Goal: Information Seeking & Learning: Learn about a topic

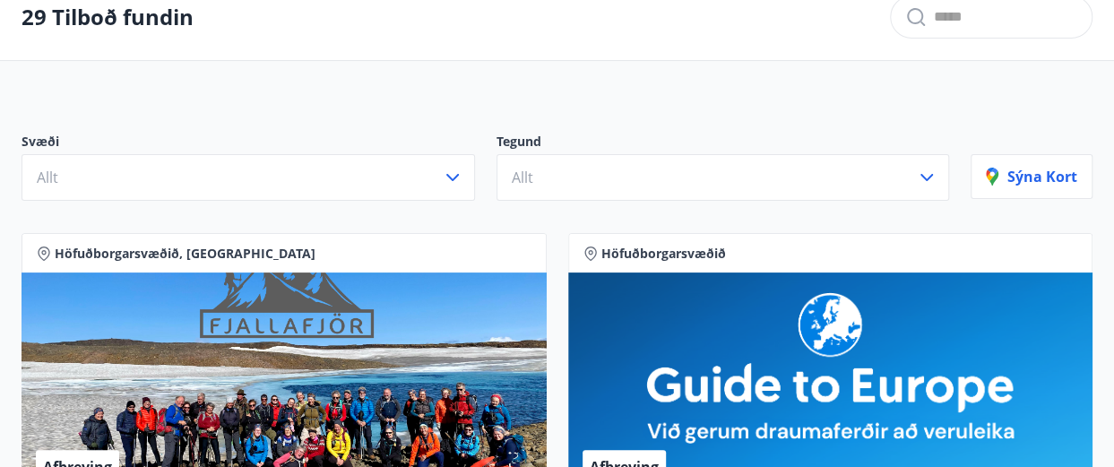
scroll to position [90, 0]
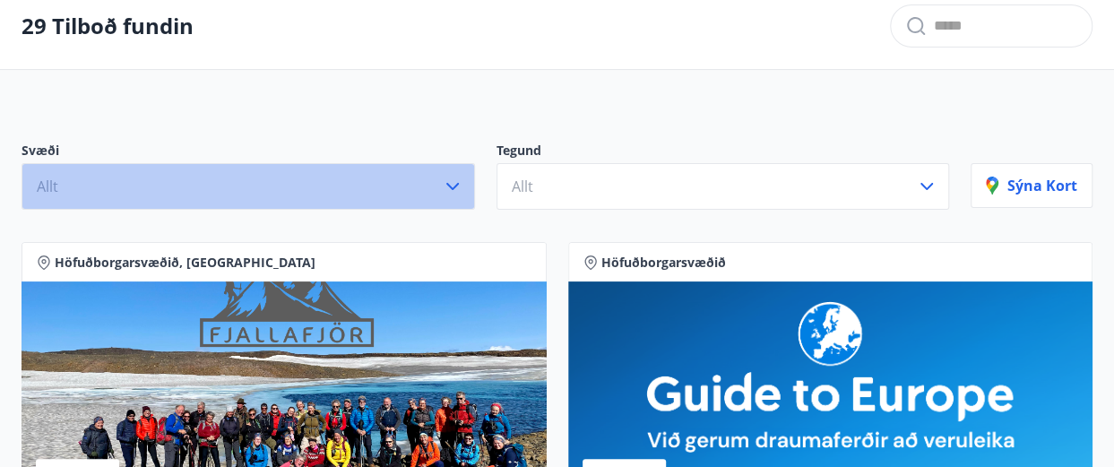
click at [451, 189] on icon "button" at bounding box center [453, 187] width 22 height 22
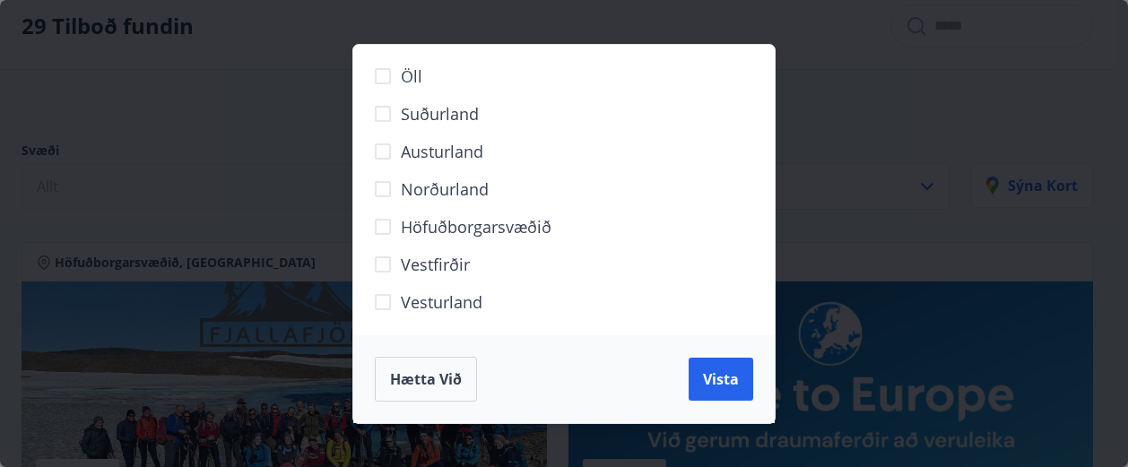
click at [486, 221] on span "Höfuðborgarsvæðið" at bounding box center [476, 226] width 151 height 23
click at [714, 371] on span "Vista" at bounding box center [721, 379] width 36 height 20
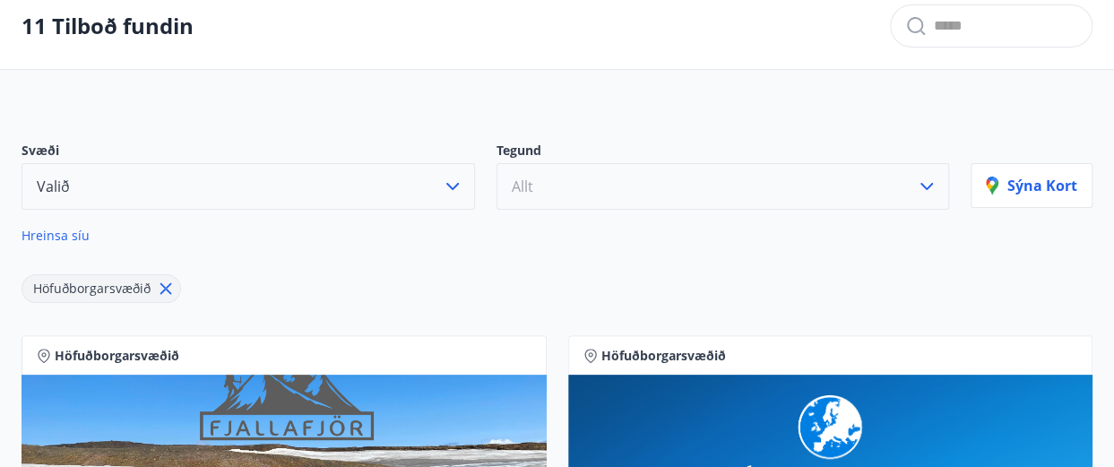
click at [561, 189] on button "Allt" at bounding box center [724, 186] width 454 height 47
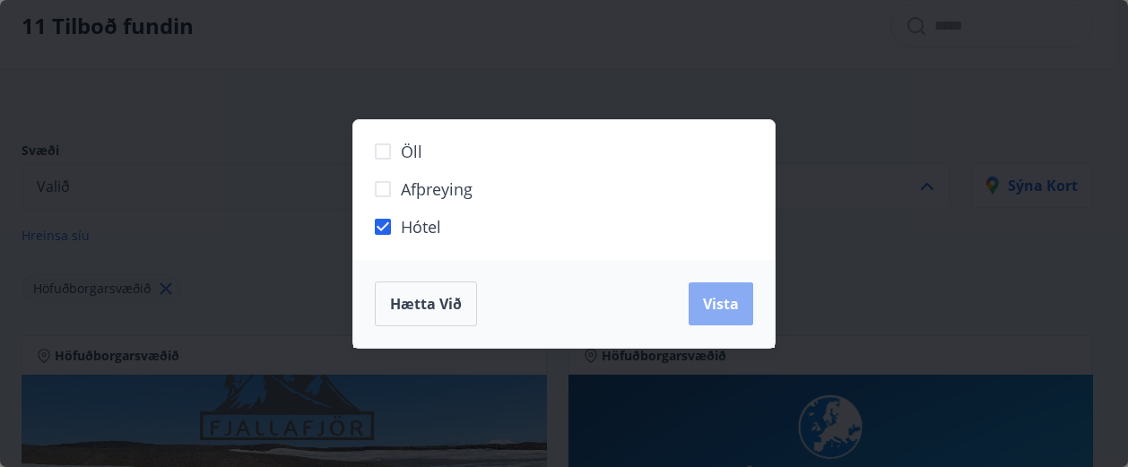
click at [743, 292] on button "Vista" at bounding box center [721, 303] width 65 height 43
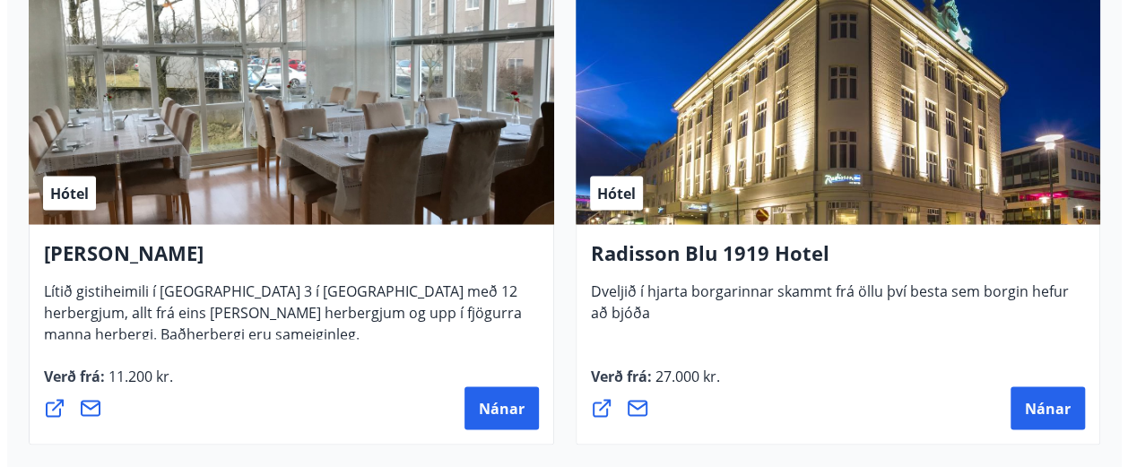
scroll to position [1479, 0]
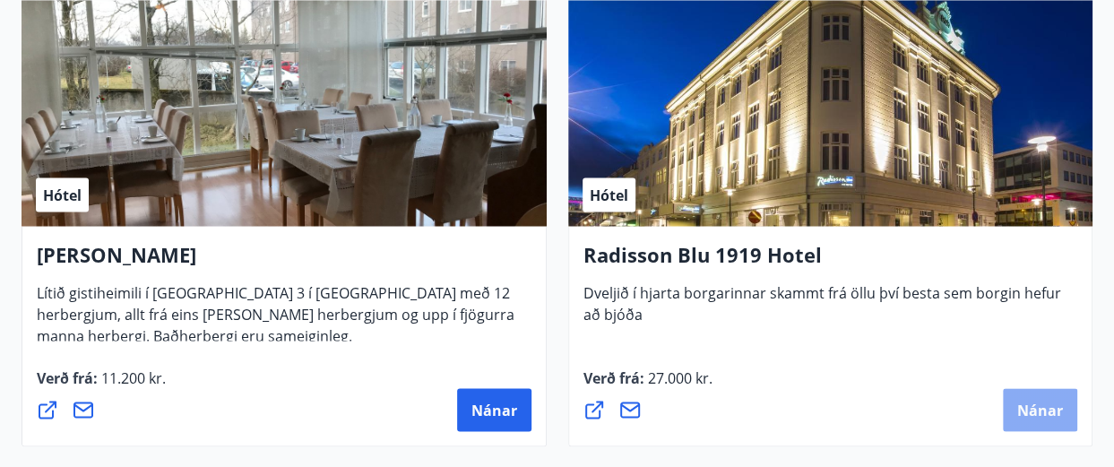
click at [1032, 412] on span "Nánar" at bounding box center [1041, 410] width 46 height 20
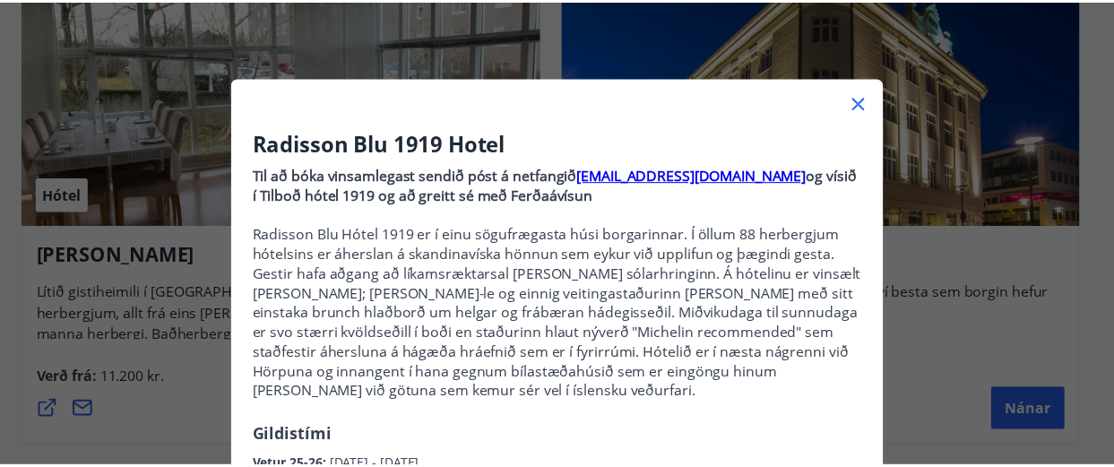
scroll to position [0, 0]
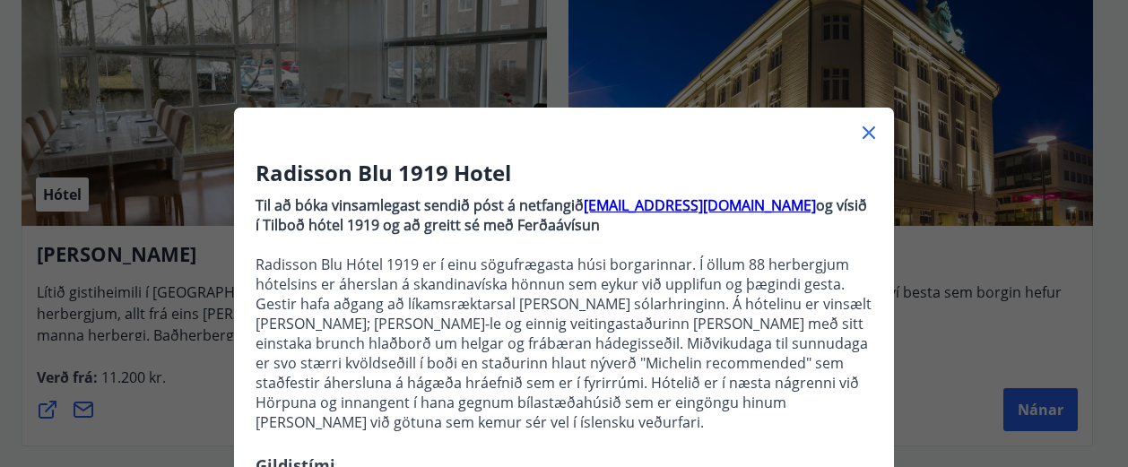
click at [863, 128] on icon at bounding box center [869, 132] width 13 height 13
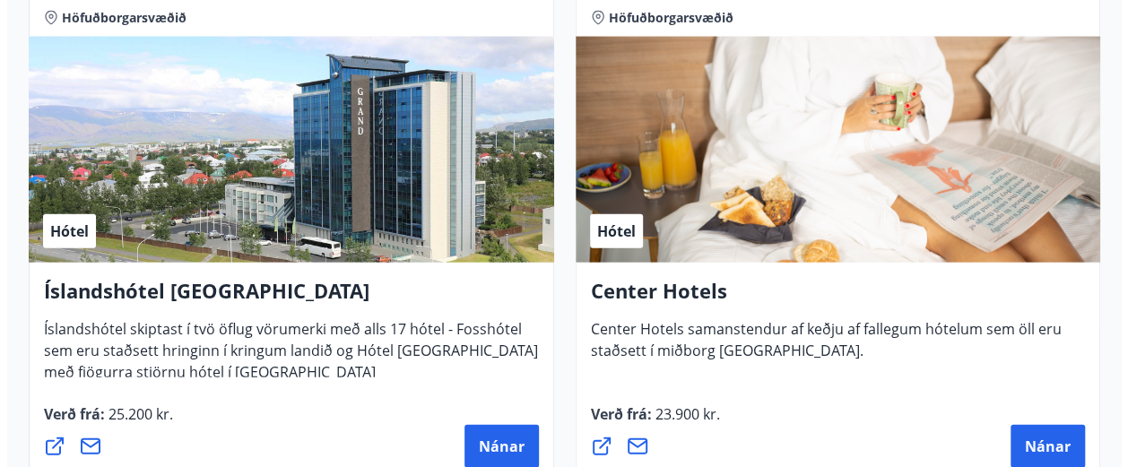
scroll to position [2017, 0]
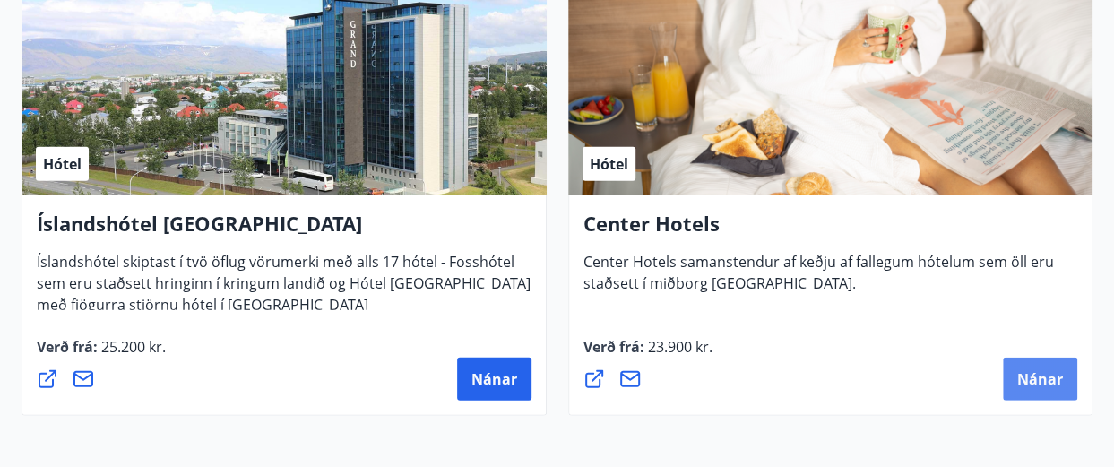
click at [1049, 383] on span "Nánar" at bounding box center [1041, 379] width 46 height 20
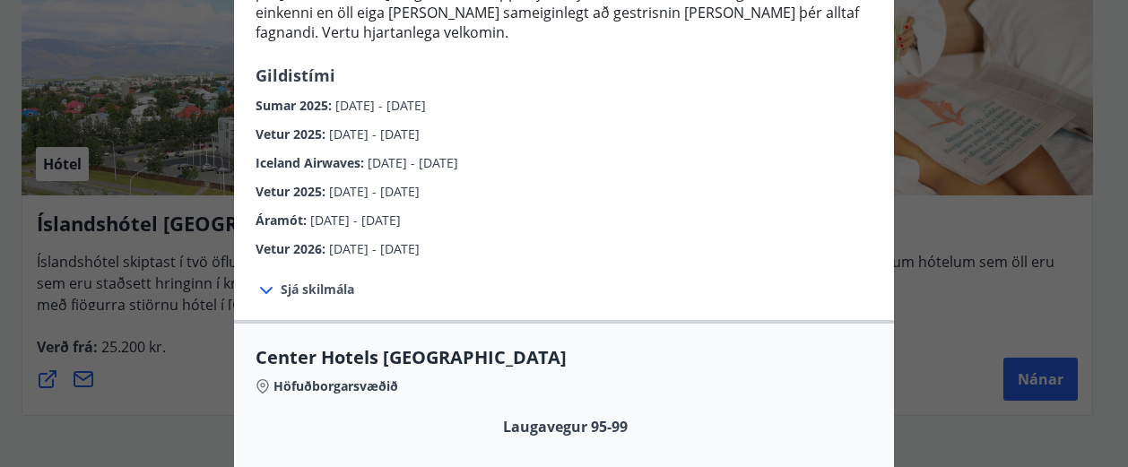
scroll to position [359, 0]
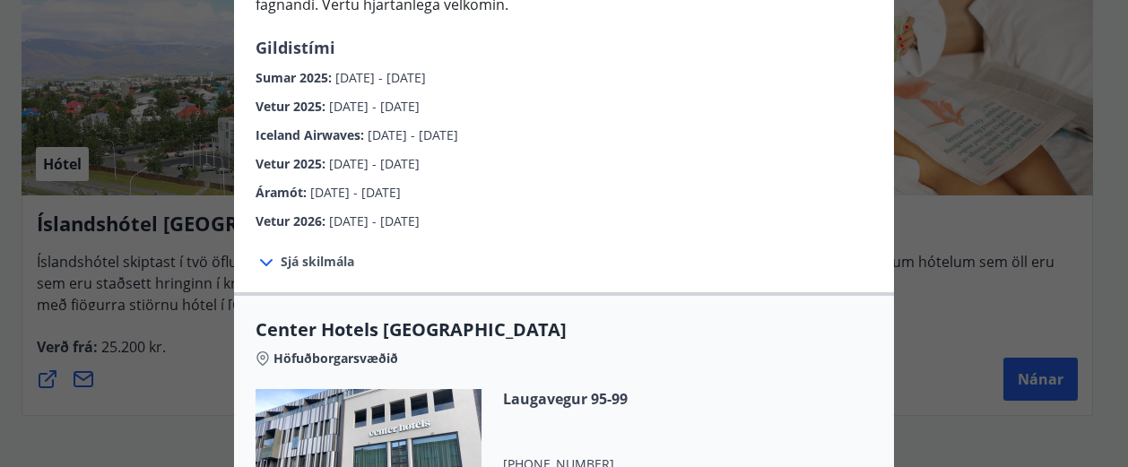
click at [260, 252] on icon at bounding box center [267, 263] width 22 height 22
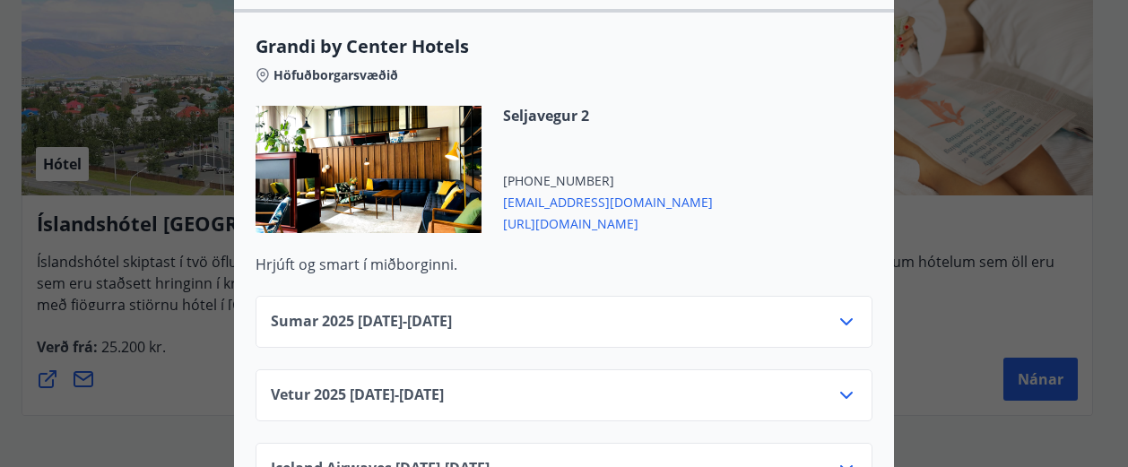
scroll to position [2242, 0]
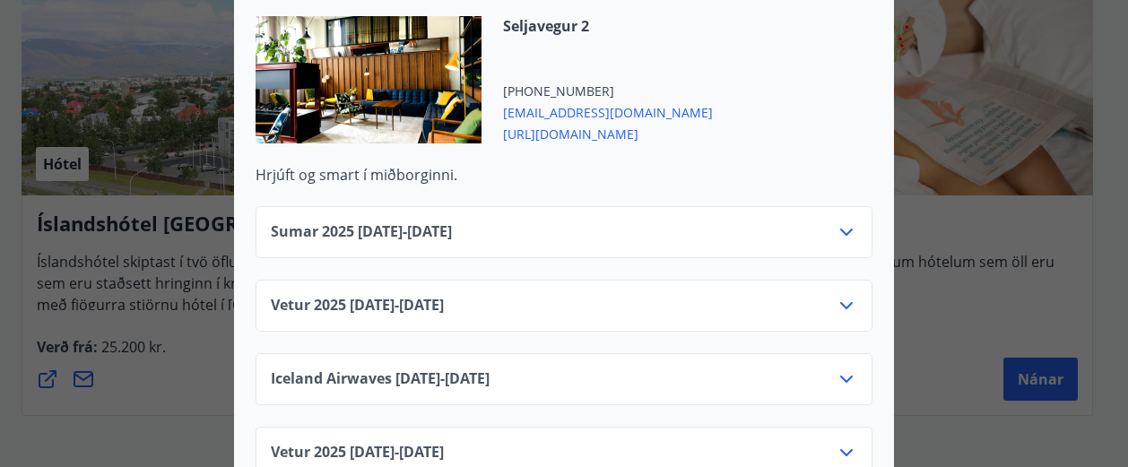
click at [843, 221] on icon at bounding box center [847, 232] width 22 height 22
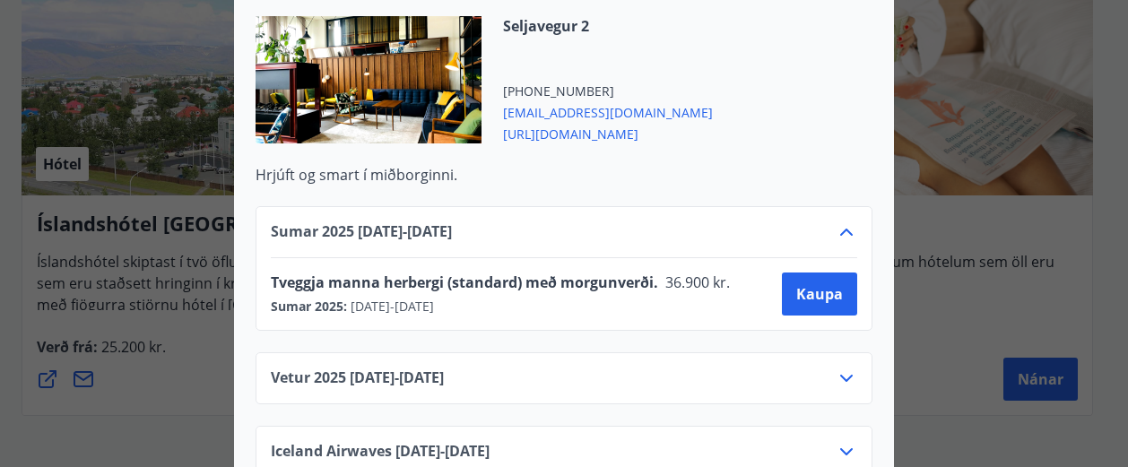
click at [836, 221] on icon at bounding box center [847, 232] width 22 height 22
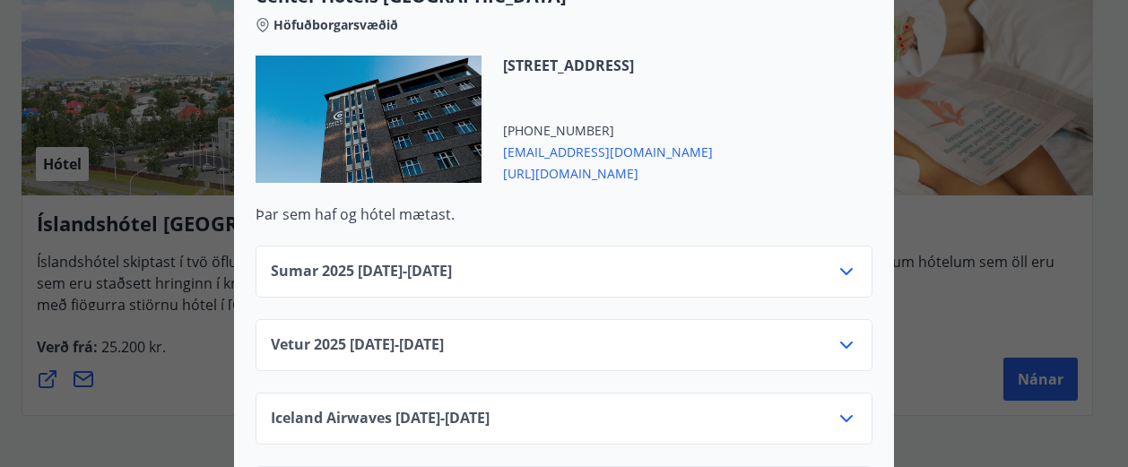
scroll to position [2959, 0]
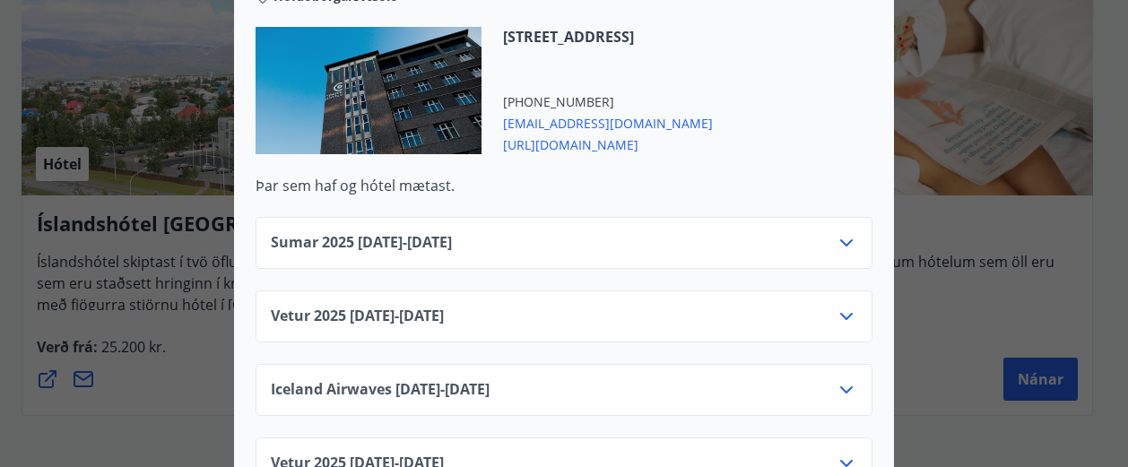
click at [838, 232] on icon at bounding box center [847, 243] width 22 height 22
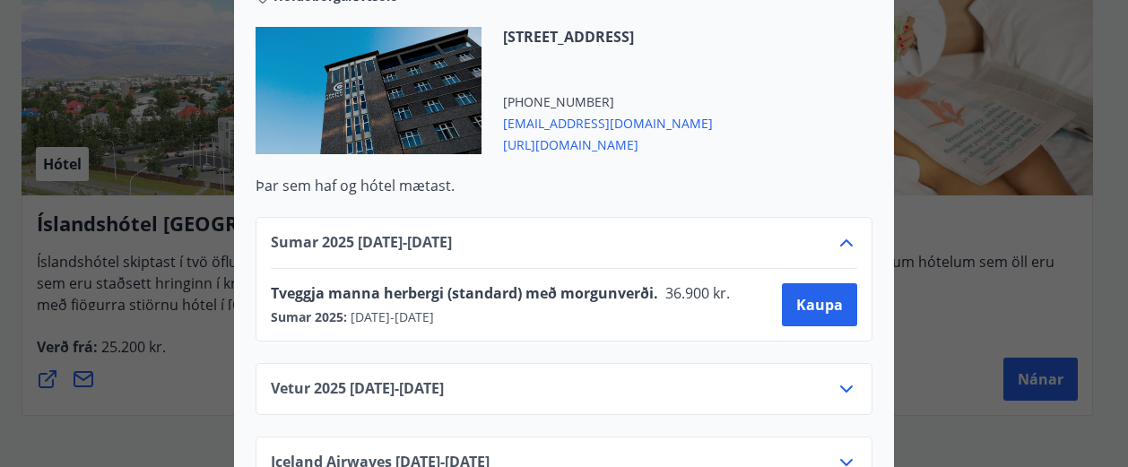
click at [838, 232] on icon at bounding box center [847, 243] width 22 height 22
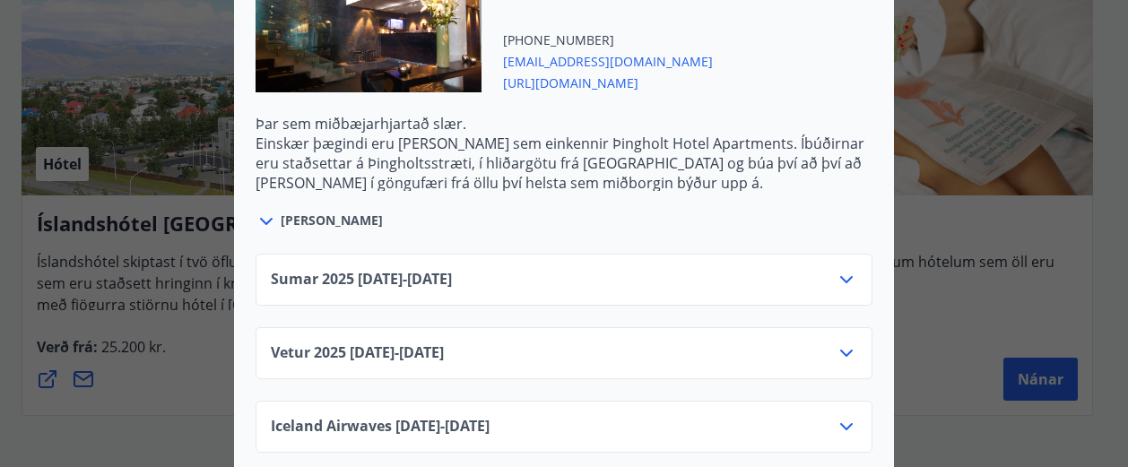
scroll to position [3766, 0]
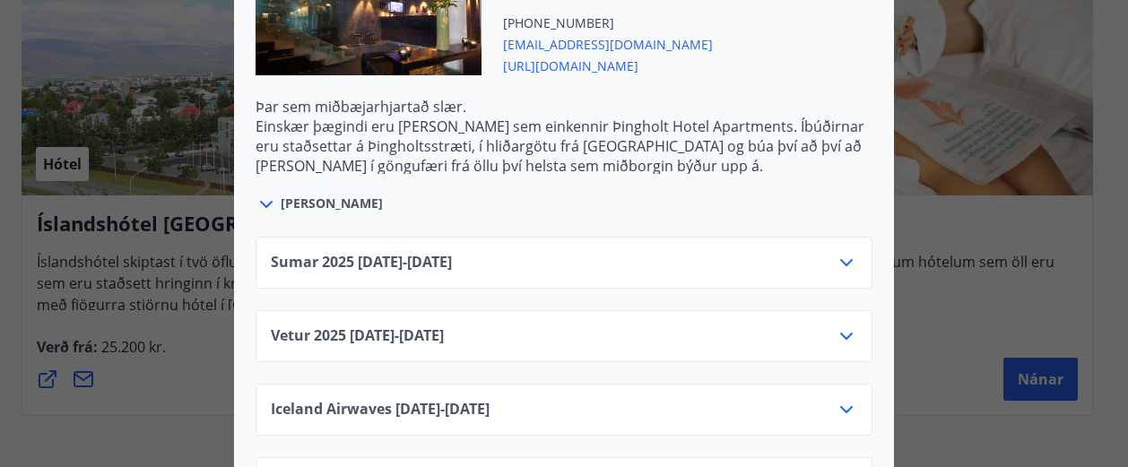
click at [846, 252] on icon at bounding box center [847, 263] width 22 height 22
